Goal: Transaction & Acquisition: Purchase product/service

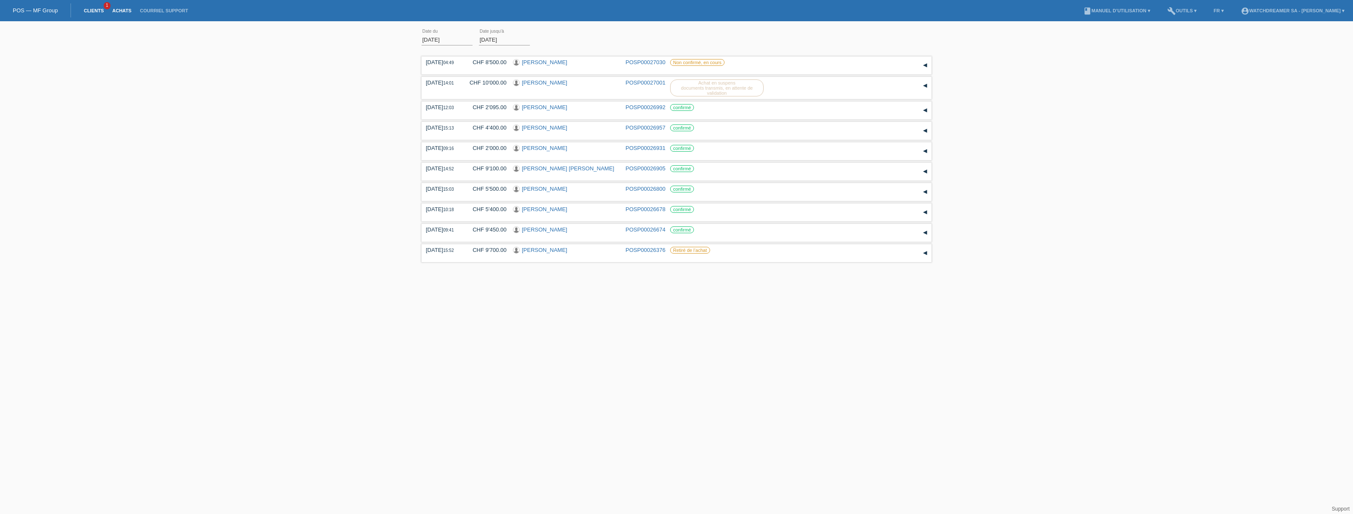
click at [93, 11] on link "Clients" at bounding box center [93, 10] width 28 height 5
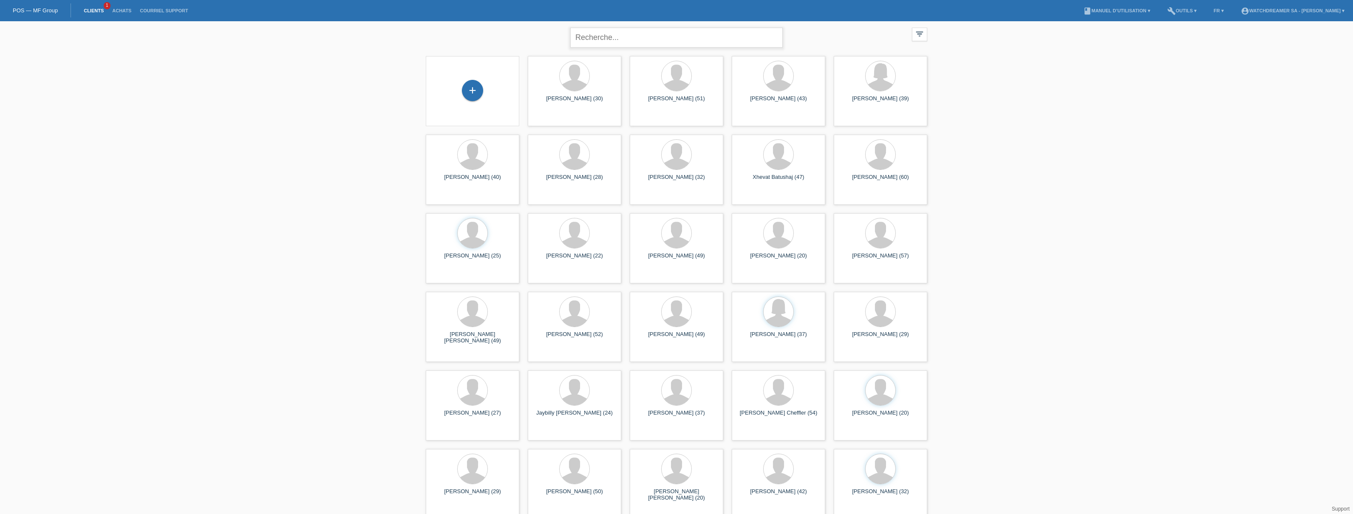
click at [608, 37] on input "text" at bounding box center [676, 38] width 212 height 20
paste input "[PERSON_NAME]"
type input "[PERSON_NAME]"
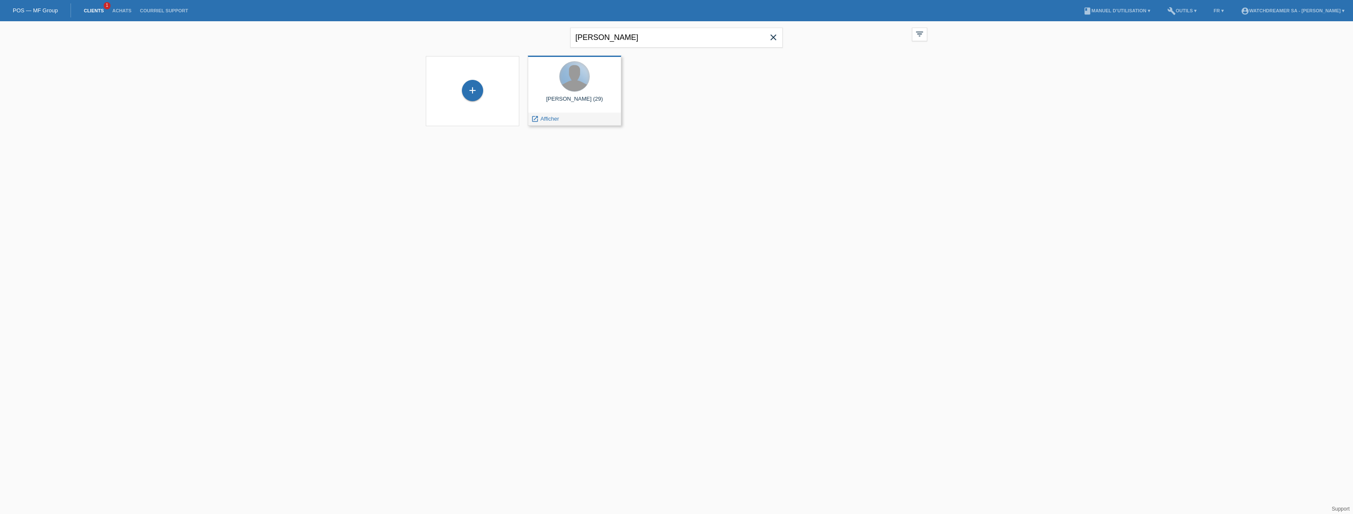
click at [572, 84] on div at bounding box center [574, 77] width 30 height 30
click at [544, 127] on div "+ Ekuri Ismaili (29) launch Afficher" at bounding box center [676, 91] width 510 height 79
click at [546, 119] on span "Afficher" at bounding box center [549, 119] width 19 height 6
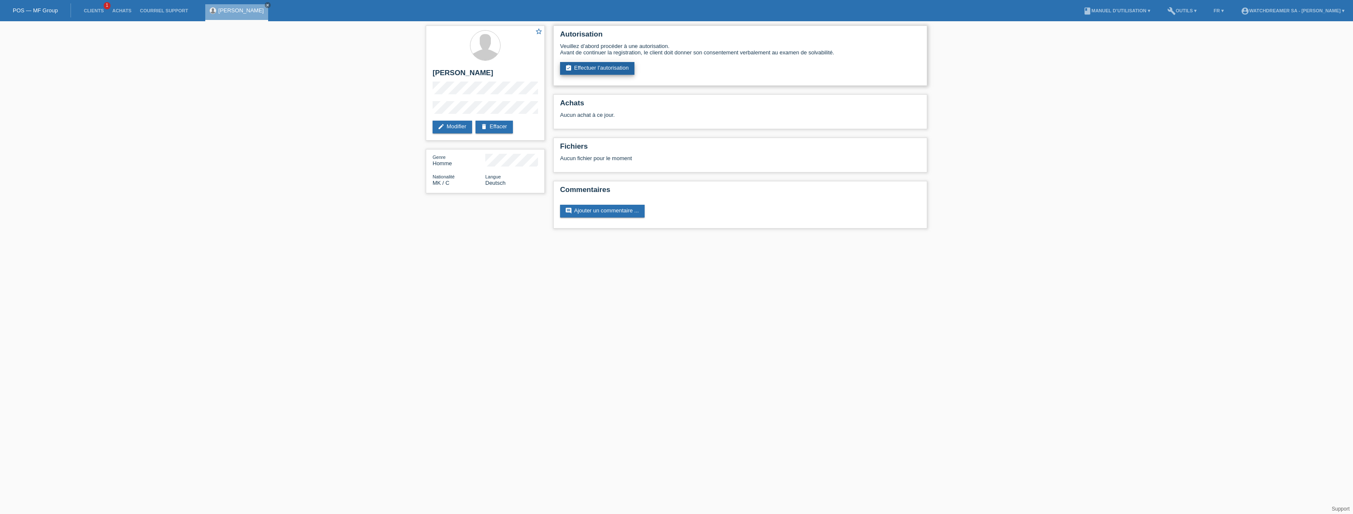
click at [591, 65] on link "assignment_turned_in Effectuer l’autorisation" at bounding box center [597, 68] width 74 height 13
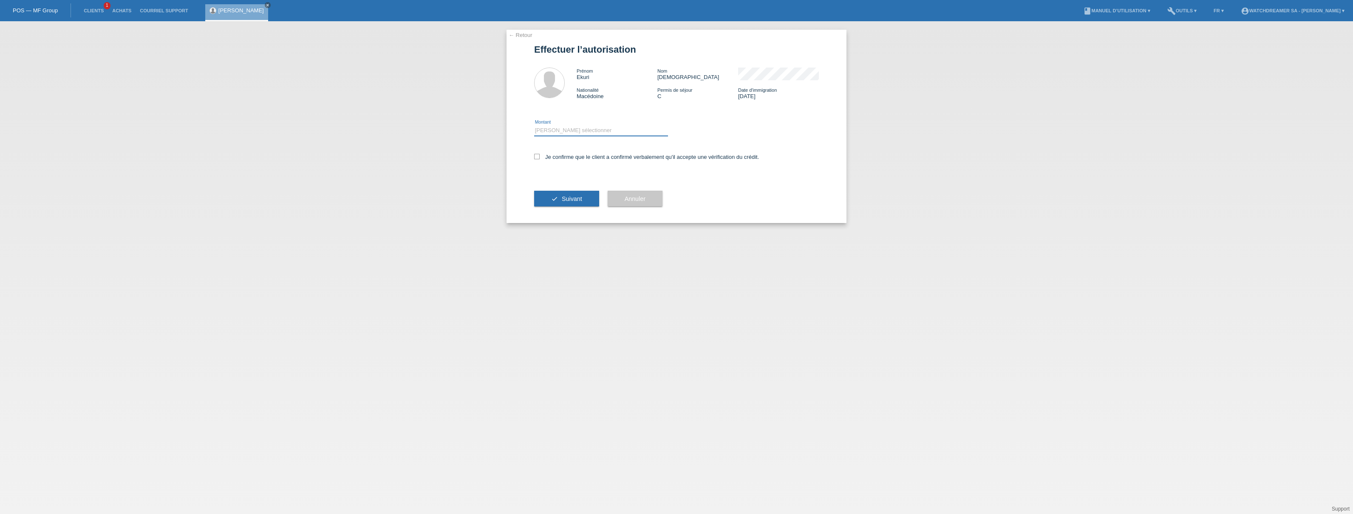
click at [569, 127] on select "Veuillez sélectionner CHF 1.00 - CHF 499.00 CHF 500.00 - CHF 1'999.00 CHF 2'000…" at bounding box center [601, 130] width 134 height 10
select select "3"
click at [534, 125] on select "Veuillez sélectionner CHF 1.00 - CHF 499.00 CHF 500.00 - CHF 1'999.00 CHF 2'000…" at bounding box center [601, 130] width 134 height 10
click at [535, 158] on icon at bounding box center [537, 157] width 6 height 6
click at [535, 158] on input "Je confirme que le client a confirmé verbalement qu'il accepte une vérification…" at bounding box center [537, 157] width 6 height 6
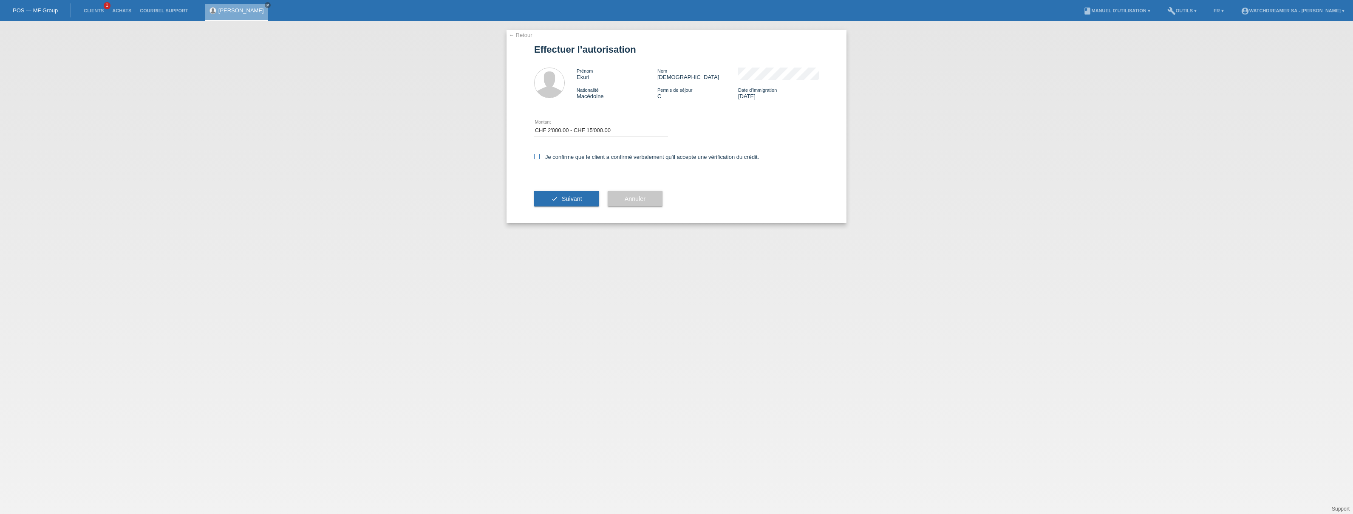
checkbox input "true"
click at [562, 201] on span "Suivant" at bounding box center [572, 198] width 20 height 7
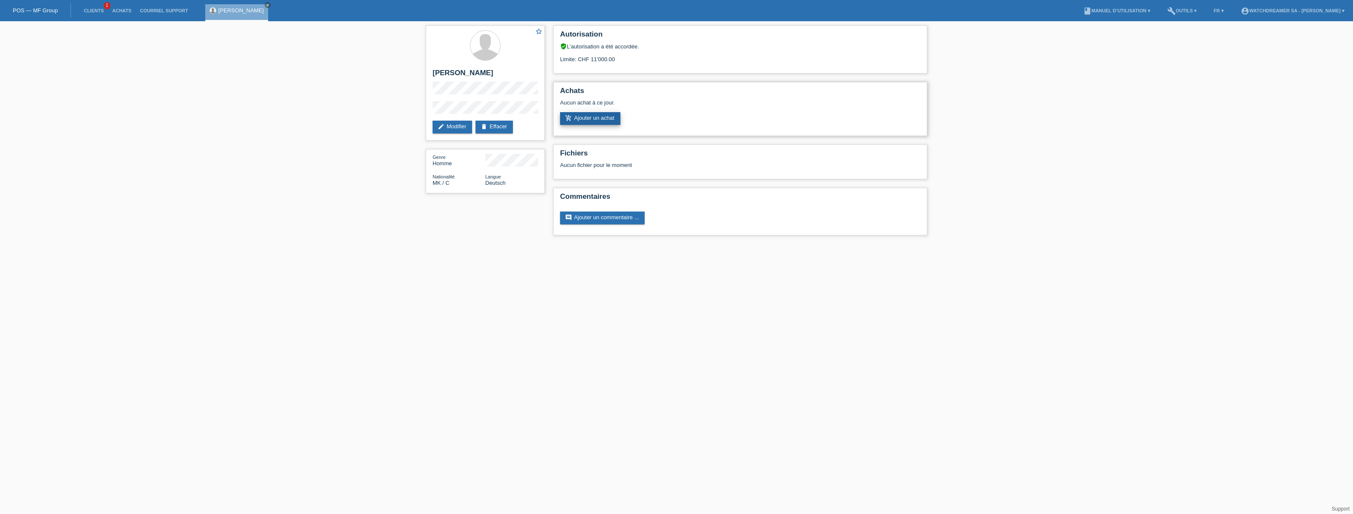
click at [588, 119] on link "add_shopping_cart Ajouter un achat" at bounding box center [590, 118] width 60 height 13
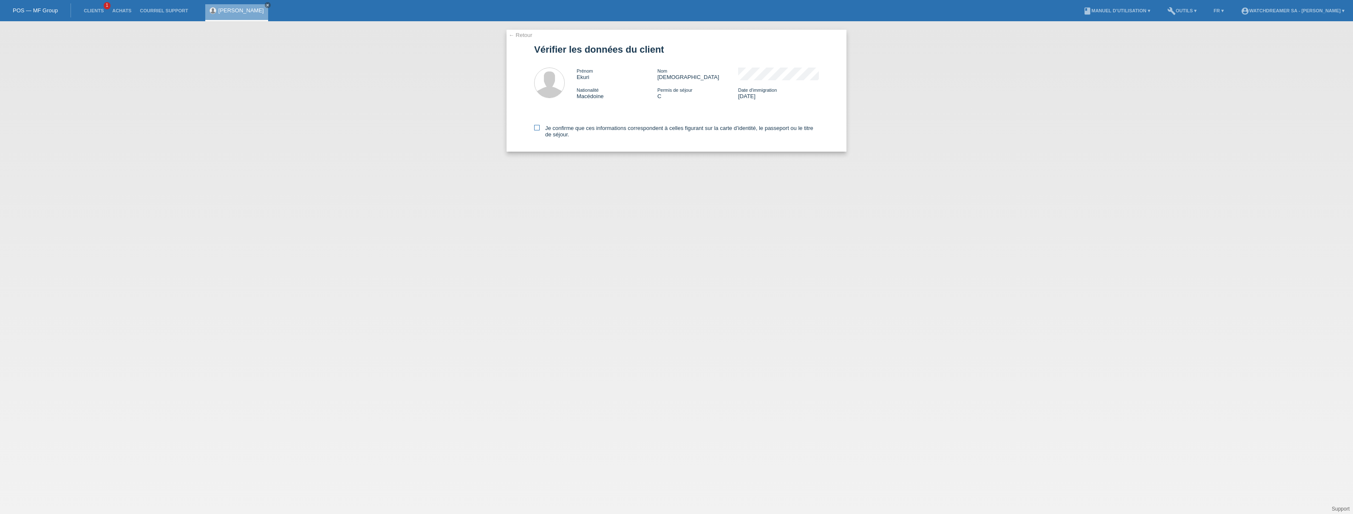
click at [536, 126] on icon at bounding box center [537, 128] width 6 height 6
click at [536, 126] on input "Je confirme que ces informations correspondent à celles figurant sur la carte d…" at bounding box center [537, 128] width 6 height 6
checkbox input "true"
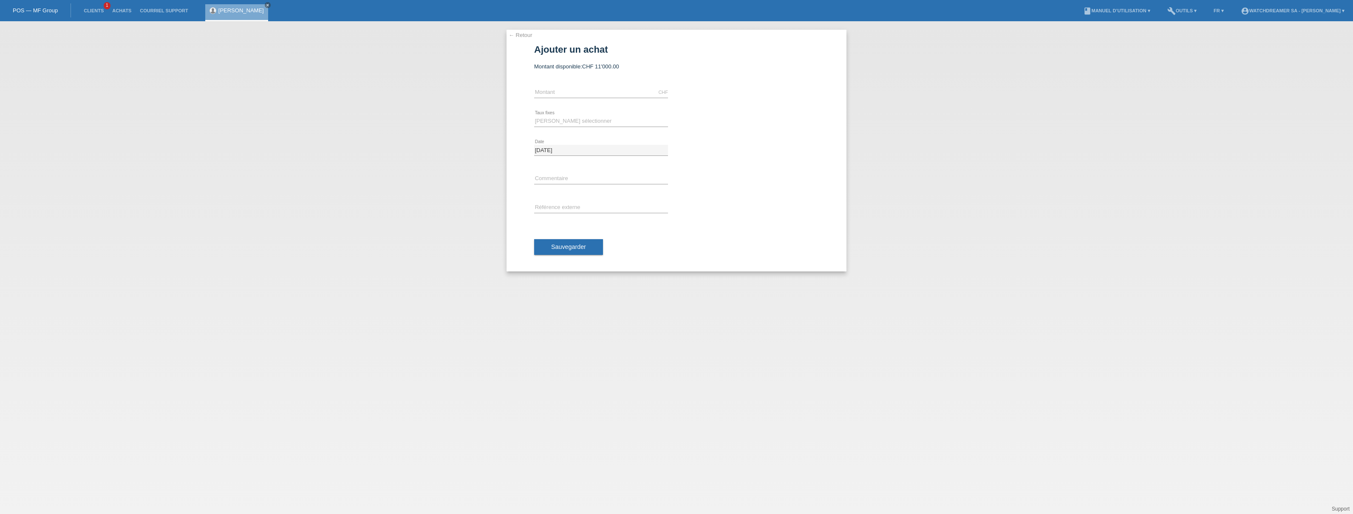
click at [548, 87] on div "CHF error Montant" at bounding box center [601, 92] width 134 height 29
click at [538, 93] on input "text" at bounding box center [601, 92] width 134 height 11
type input "9100.00"
click at [587, 125] on select "Veuillez sélectionner 6 versements 12 versements 24 versements 36 versements 48…" at bounding box center [601, 121] width 134 height 10
click at [583, 118] on select "Veuillez sélectionner 6 versements 12 versements 24 versements 36 versements 48…" at bounding box center [601, 121] width 134 height 10
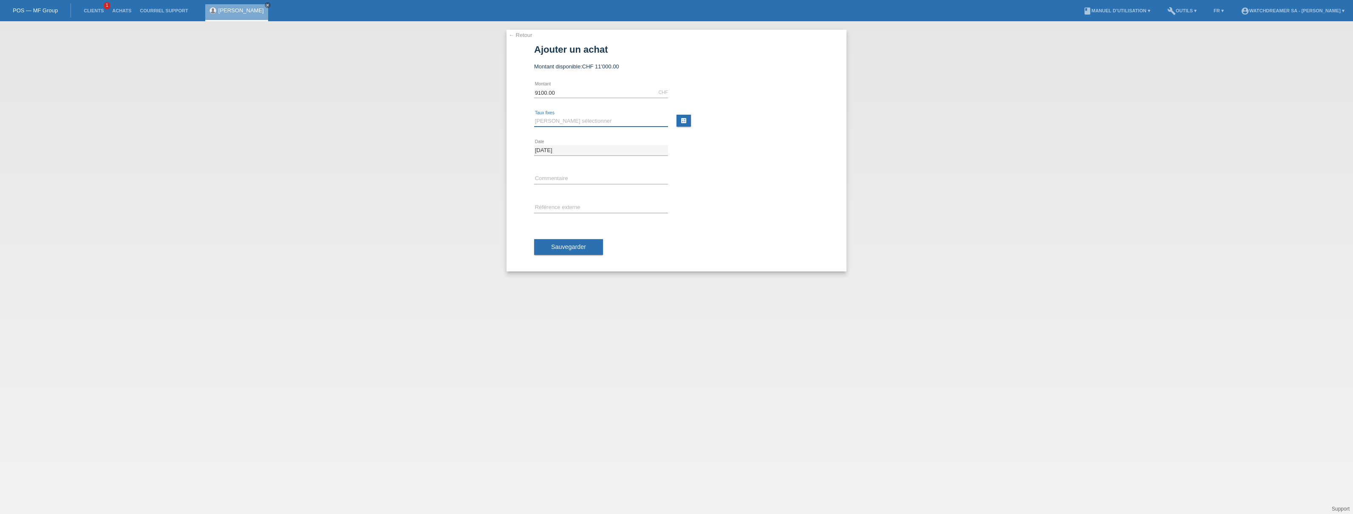
select select "626"
click at [534, 116] on select "Veuillez sélectionner 6 versements 12 versements 24 versements 36 versements 48…" at bounding box center [601, 121] width 134 height 10
click at [545, 177] on input "text" at bounding box center [601, 179] width 134 height 11
paste input "Breitling Navitimer B01 - 43mm"
type input "Breitling Navitimer B01 - 43mm"
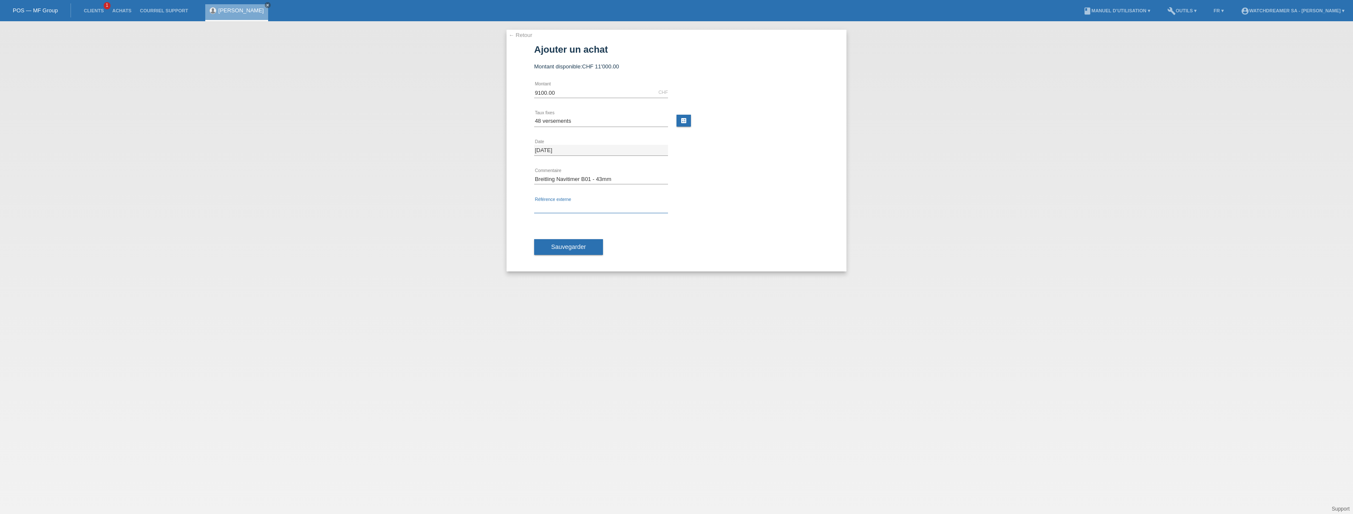
paste input "521586"
type input "521586"
click at [573, 247] on span "Sauvegarder" at bounding box center [568, 246] width 35 height 7
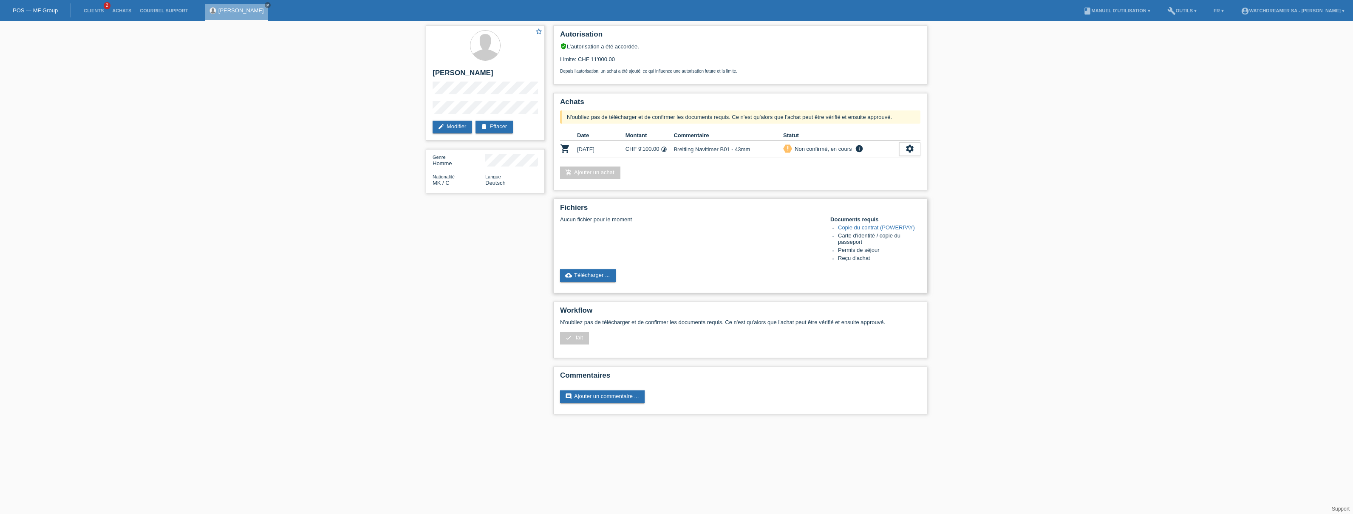
click at [850, 229] on link "Copie du contrat (POWERPAY)" at bounding box center [876, 227] width 77 height 6
click at [594, 272] on link "cloud_upload Télécharger ..." at bounding box center [588, 275] width 56 height 13
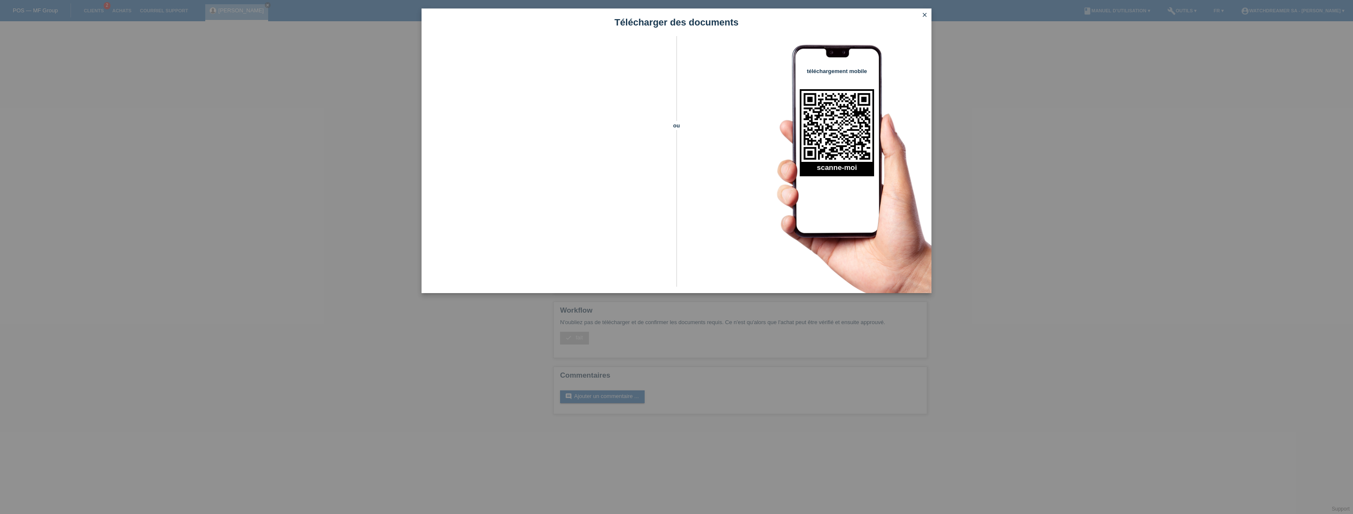
click at [922, 15] on icon "close" at bounding box center [924, 14] width 7 height 7
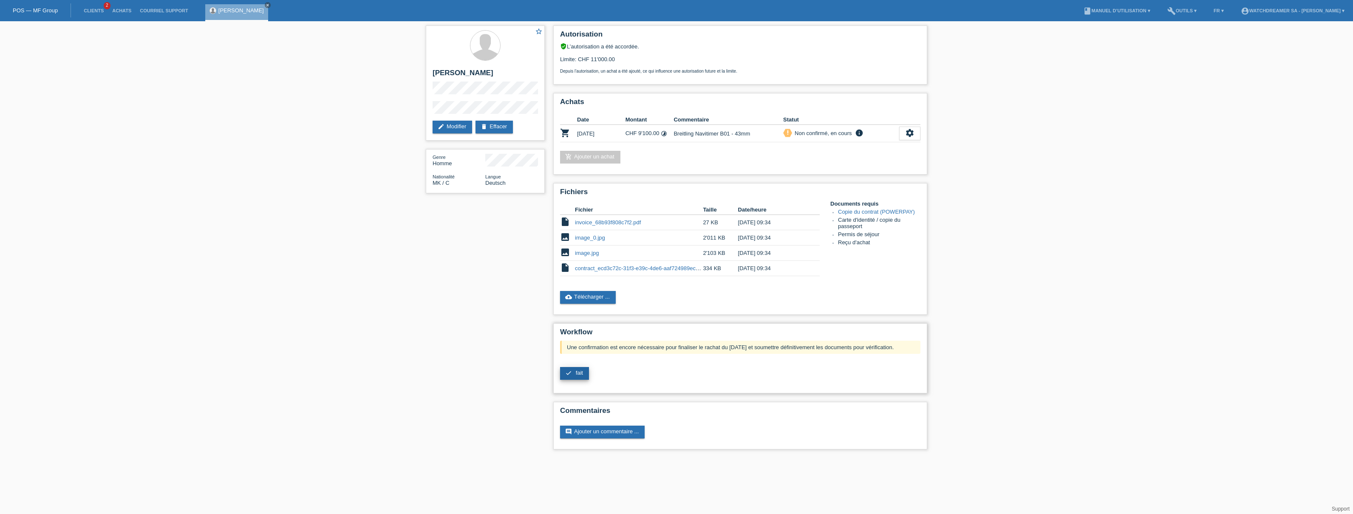
click at [574, 377] on link "check fait" at bounding box center [574, 373] width 29 height 13
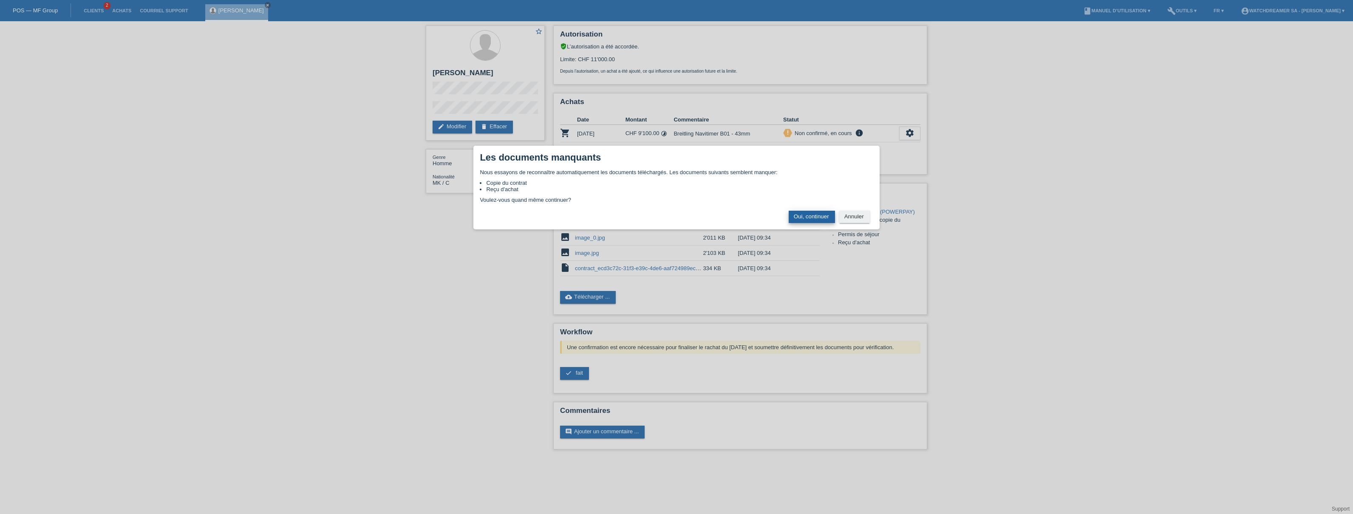
click at [806, 214] on button "Oui, continuer" at bounding box center [811, 217] width 46 height 12
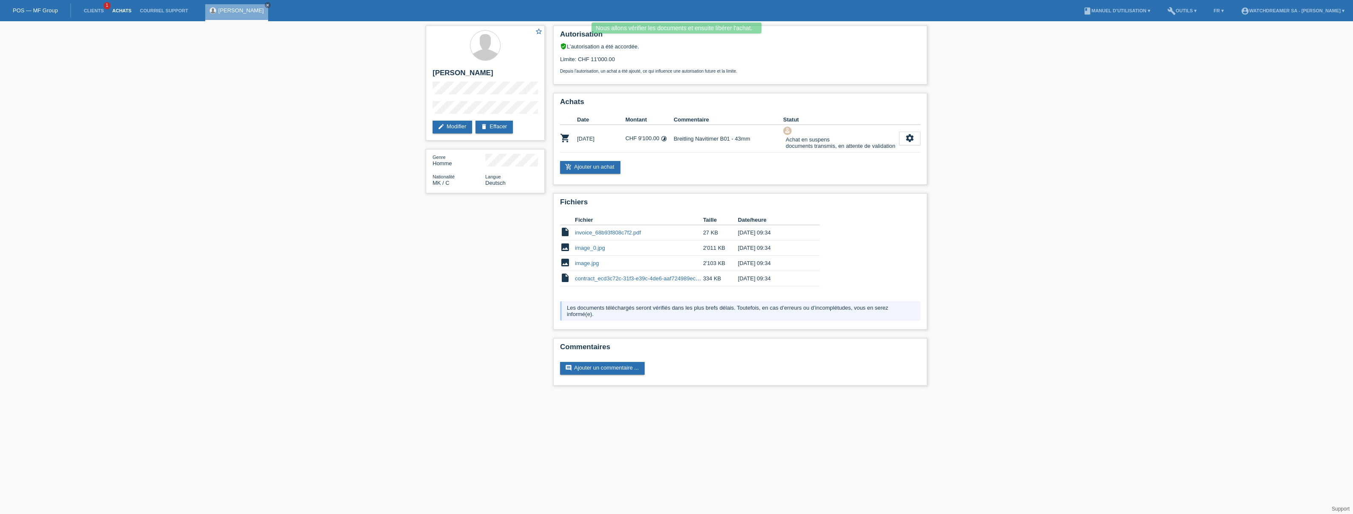
click at [113, 9] on link "Achats" at bounding box center [122, 10] width 28 height 5
